Goal: Information Seeking & Learning: Learn about a topic

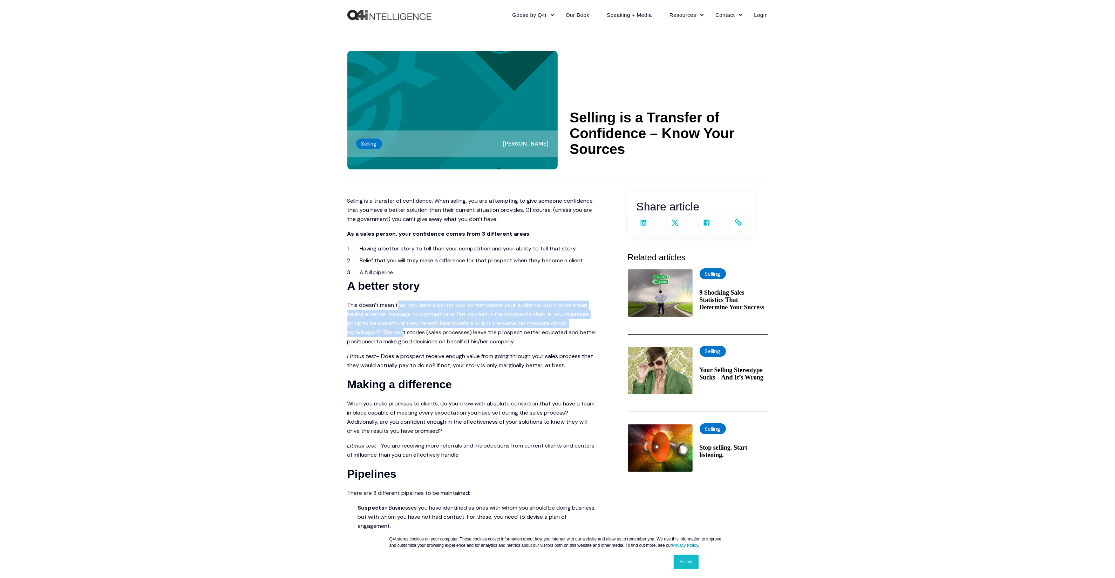
drag, startPoint x: 398, startPoint y: 304, endPoint x: 403, endPoint y: 331, distance: 27.1
click at [403, 331] on div "Selling is a transfer of confidence. When selling, you are attempting to give s…" at bounding box center [473, 467] width 252 height 542
click at [205, 358] on div "Skip to content Close Goose by Q4i Goose Platform Goose Pricing MORE™ Sales Tra…" at bounding box center [557, 489] width 1115 height 978
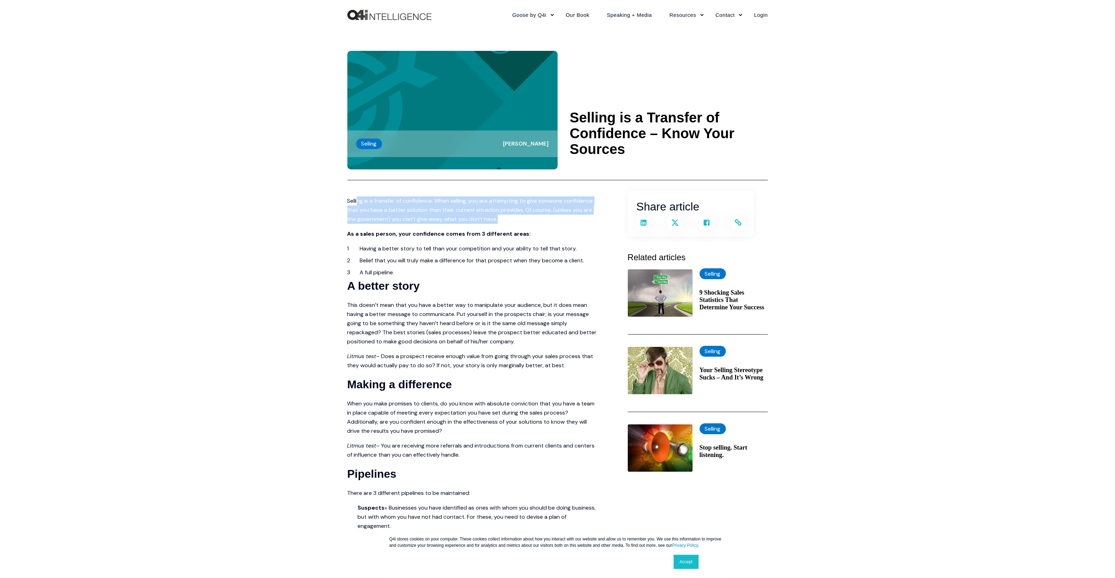
drag, startPoint x: 360, startPoint y: 202, endPoint x: 512, endPoint y: 216, distance: 153.2
click at [512, 216] on p "Selling is a transfer of confidence. When selling, you are attempting to give s…" at bounding box center [473, 209] width 252 height 27
click at [512, 214] on p "Selling is a transfer of confidence. When selling, you are attempting to give s…" at bounding box center [473, 209] width 252 height 27
drag, startPoint x: 525, startPoint y: 218, endPoint x: 516, endPoint y: 225, distance: 11.0
click at [525, 218] on p "Selling is a transfer of confidence. When selling, you are attempting to give s…" at bounding box center [473, 209] width 252 height 27
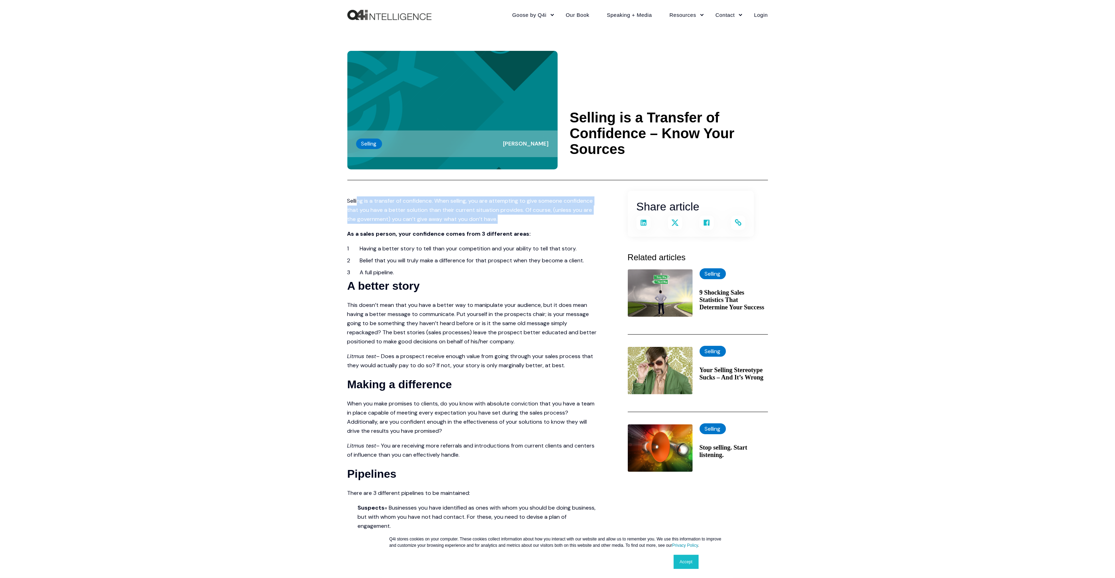
click at [374, 213] on p "Selling is a transfer of confidence. When selling, you are attempting to give s…" at bounding box center [473, 209] width 252 height 27
click at [365, 211] on p "Selling is a transfer of confidence. When selling, you are attempting to give s…" at bounding box center [473, 209] width 252 height 27
drag, startPoint x: 386, startPoint y: 209, endPoint x: 495, endPoint y: 216, distance: 109.3
click at [495, 216] on p "Selling is a transfer of confidence. When selling, you are attempting to give s…" at bounding box center [473, 209] width 252 height 27
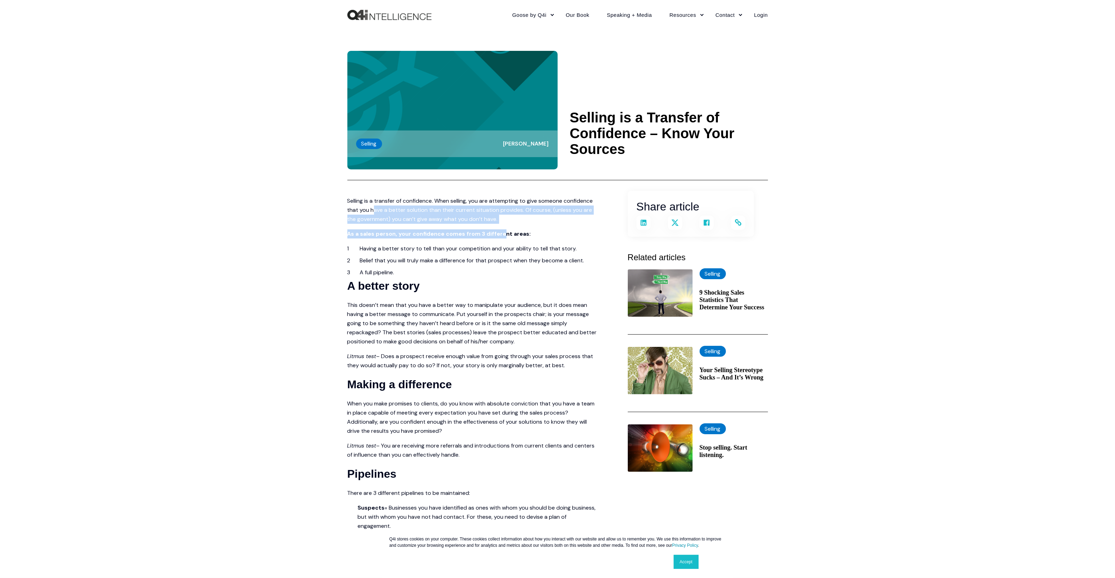
drag, startPoint x: 502, startPoint y: 224, endPoint x: 372, endPoint y: 209, distance: 130.3
click at [372, 209] on div "Selling is a transfer of confidence. When selling, you are attempting to give s…" at bounding box center [473, 467] width 252 height 542
click at [372, 209] on p "Selling is a transfer of confidence. When selling, you are attempting to give s…" at bounding box center [473, 209] width 252 height 27
drag, startPoint x: 372, startPoint y: 201, endPoint x: 471, endPoint y: 230, distance: 102.9
click at [471, 230] on div "Selling is a transfer of confidence. When selling, you are attempting to give s…" at bounding box center [473, 467] width 252 height 542
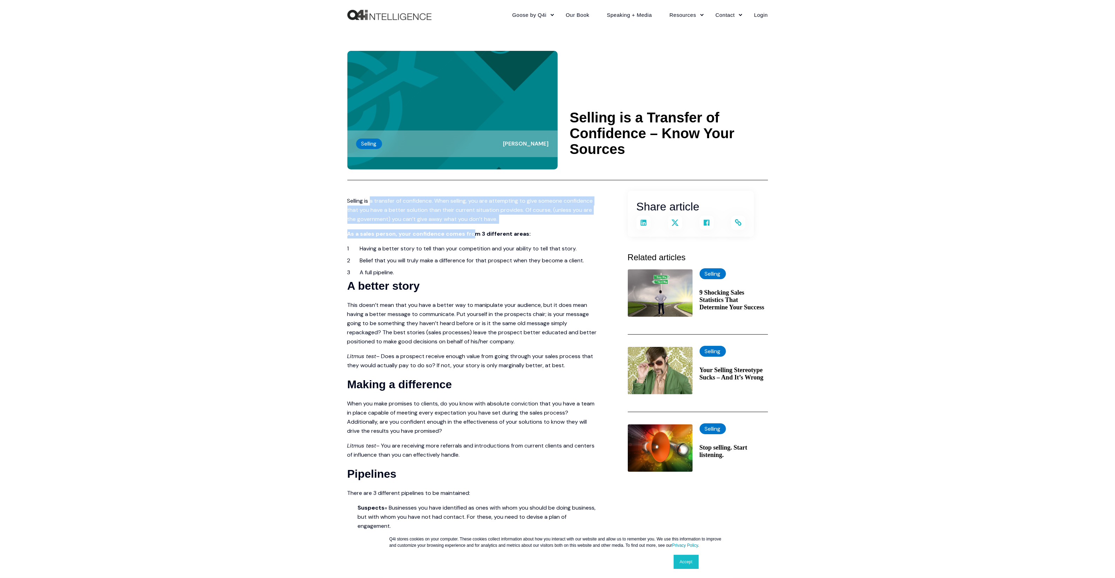
click at [471, 215] on p "Selling is a transfer of confidence. When selling, you are attempting to give s…" at bounding box center [473, 209] width 252 height 27
click at [386, 251] on li "Having a better story to tell than your competition and your ability to tell th…" at bounding box center [480, 248] width 240 height 9
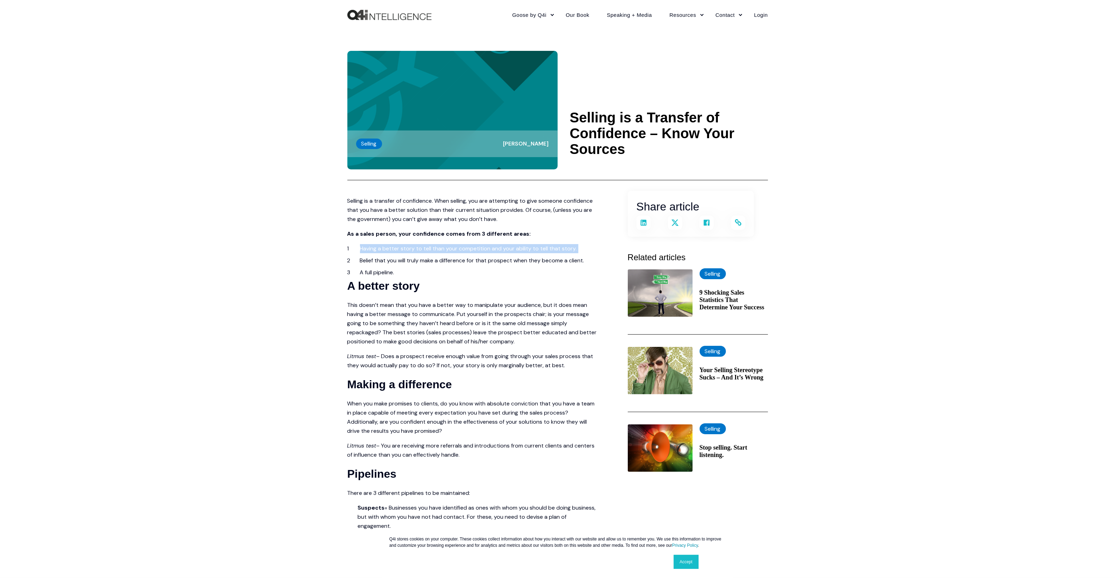
click at [386, 251] on li "Having a better story to tell than your competition and your ability to tell th…" at bounding box center [480, 248] width 240 height 9
click at [378, 265] on ol "Having a better story to tell than your competition and your ability to tell th…" at bounding box center [473, 260] width 252 height 33
click at [378, 262] on li "Belief that you will truly make a difference for that prospect when they become…" at bounding box center [480, 260] width 240 height 9
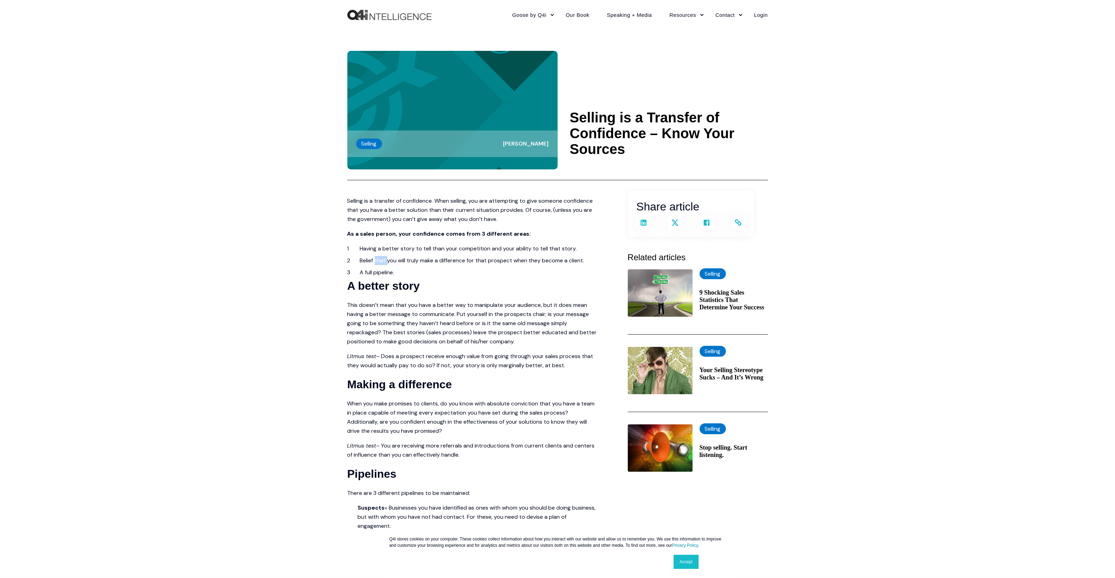
click at [378, 262] on li "Belief that you will truly make a difference for that prospect when they become…" at bounding box center [480, 260] width 240 height 9
click at [366, 309] on p "This doesn’t mean that you have a better way to manipulate your audience, but i…" at bounding box center [473, 323] width 252 height 46
click at [366, 307] on p "This doesn’t mean that you have a better way to manipulate your audience, but i…" at bounding box center [473, 323] width 252 height 46
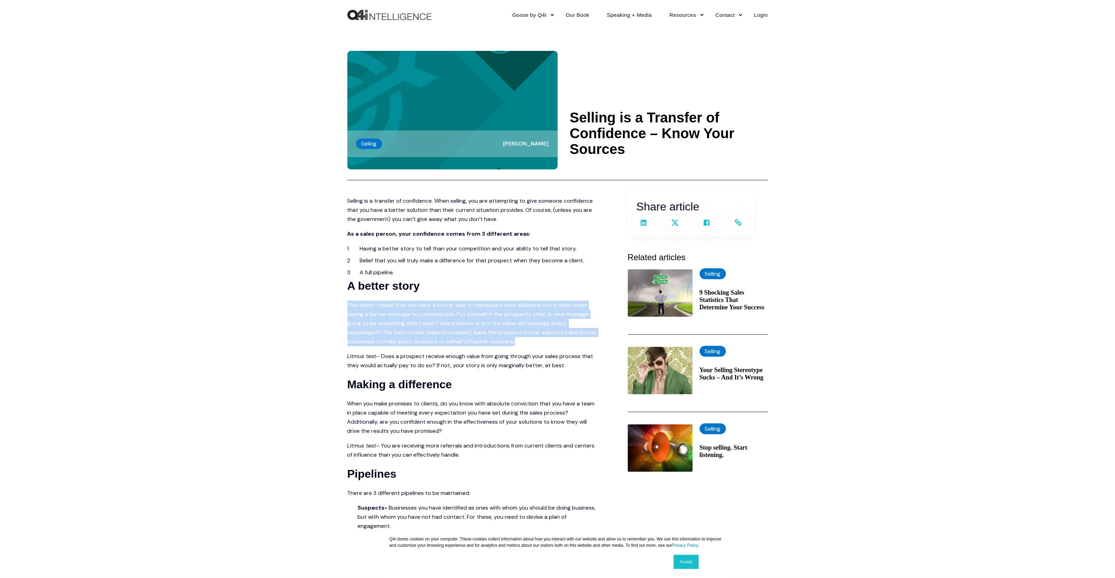
click at [366, 307] on p "This doesn’t mean that you have a better way to manipulate your audience, but i…" at bounding box center [473, 323] width 252 height 46
click at [375, 307] on p "This doesn’t mean that you have a better way to manipulate your audience, but i…" at bounding box center [473, 323] width 252 height 46
drag, startPoint x: 463, startPoint y: 311, endPoint x: 538, endPoint y: 341, distance: 81.1
click at [538, 341] on p "This doesn’t mean that you have a better way to manipulate your audience, but i…" at bounding box center [473, 323] width 252 height 46
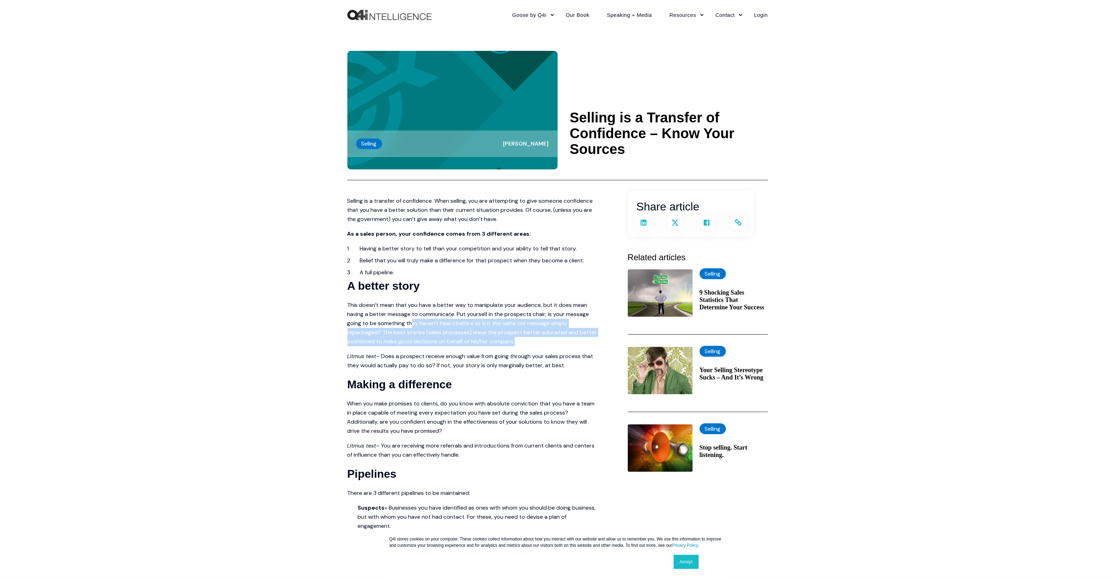
drag, startPoint x: 530, startPoint y: 343, endPoint x: 392, endPoint y: 312, distance: 141.7
click at [397, 321] on p "This doesn’t mean that you have a better way to manipulate your audience, but i…" at bounding box center [473, 323] width 252 height 46
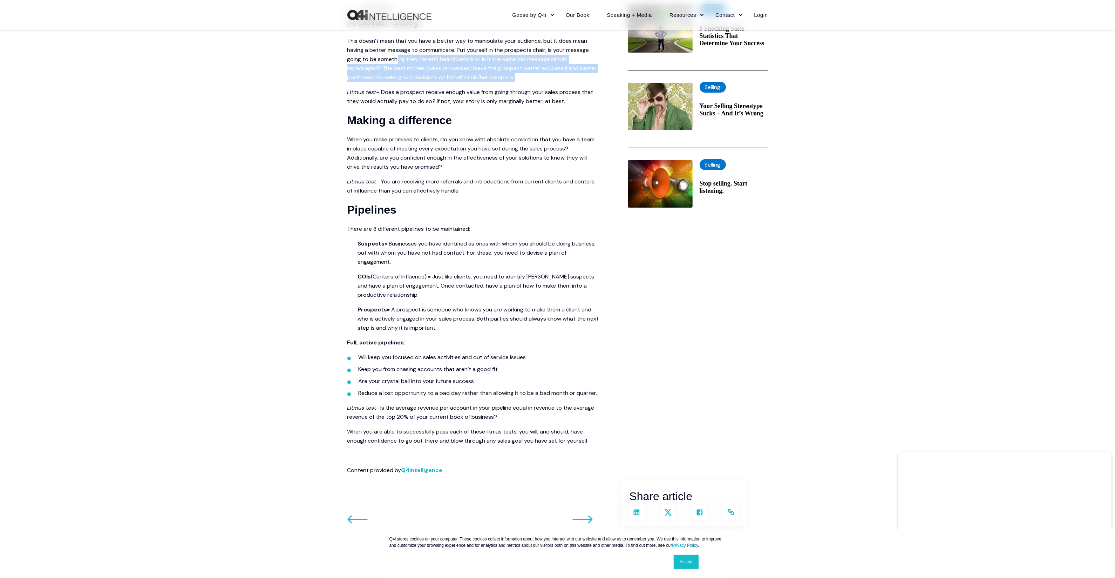
scroll to position [176, 0]
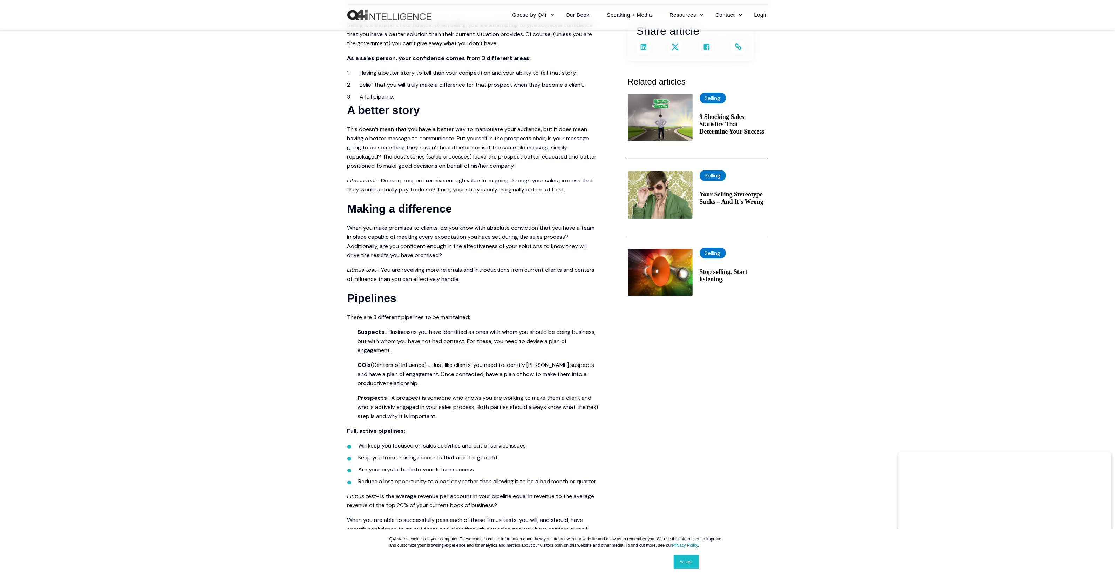
click at [296, 321] on div "Skip to content Close Goose by Q4i Goose Platform Goose Pricing MORE™ Sales Tra…" at bounding box center [557, 313] width 1115 height 978
drag, startPoint x: 385, startPoint y: 333, endPoint x: 446, endPoint y: 353, distance: 64.1
click at [446, 353] on p "Suspects = Businesses you have identified as ones with whom you should be doing…" at bounding box center [473, 340] width 252 height 27
click at [402, 342] on p "Suspects = Businesses you have identified as ones with whom you should be doing…" at bounding box center [473, 340] width 252 height 27
drag, startPoint x: 379, startPoint y: 365, endPoint x: 465, endPoint y: 367, distance: 86.3
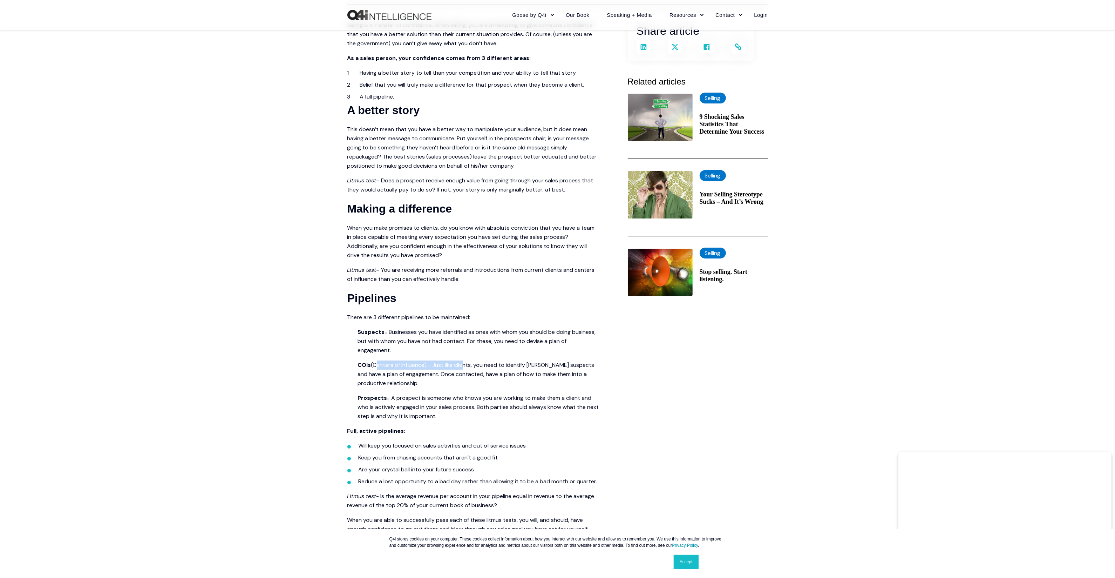
click at [465, 367] on p "COIs (Centers of Influence) = Just like clients, you need to identify [PERSON_N…" at bounding box center [473, 373] width 252 height 27
drag, startPoint x: 398, startPoint y: 397, endPoint x: 486, endPoint y: 419, distance: 90.6
click at [486, 419] on p "Prospects = A prospect is someone who knows you are working to make them a clie…" at bounding box center [473, 406] width 252 height 27
click at [321, 376] on div "Skip to content Close Goose by Q4i Goose Platform Goose Pricing MORE™ Sales Tra…" at bounding box center [557, 313] width 1115 height 978
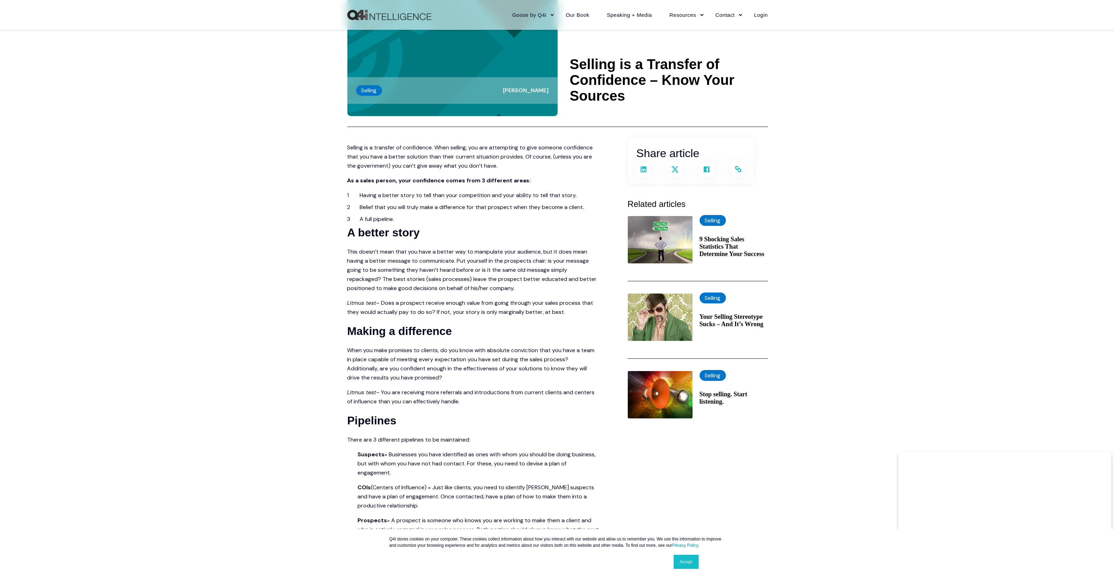
scroll to position [0, 0]
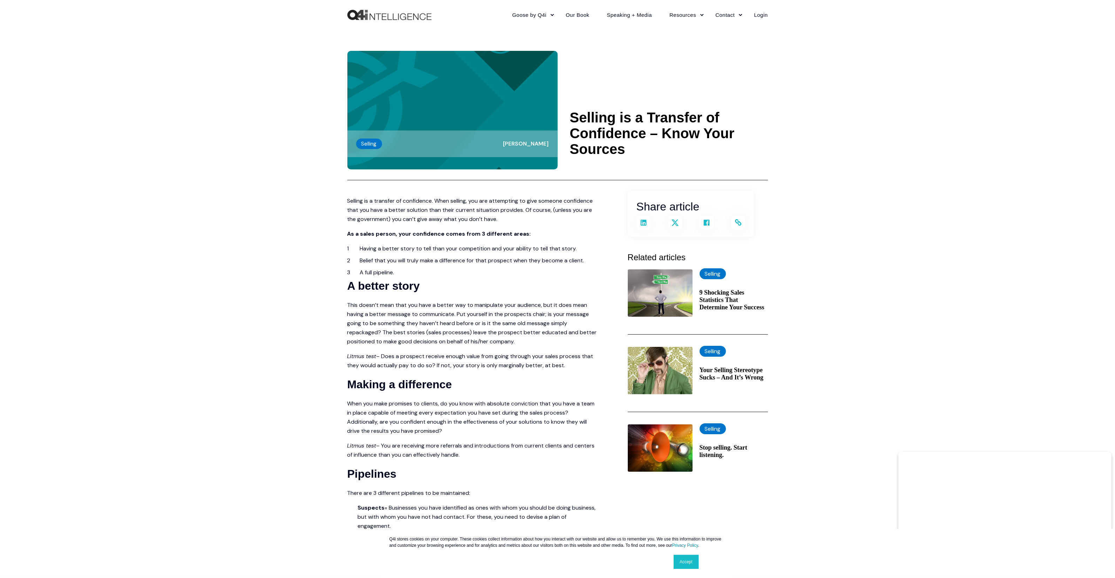
click at [225, 369] on div "Skip to content Close Goose by Q4i Goose Platform Goose Pricing MORE™ Sales Tra…" at bounding box center [557, 489] width 1115 height 978
